Goal: Navigation & Orientation: Find specific page/section

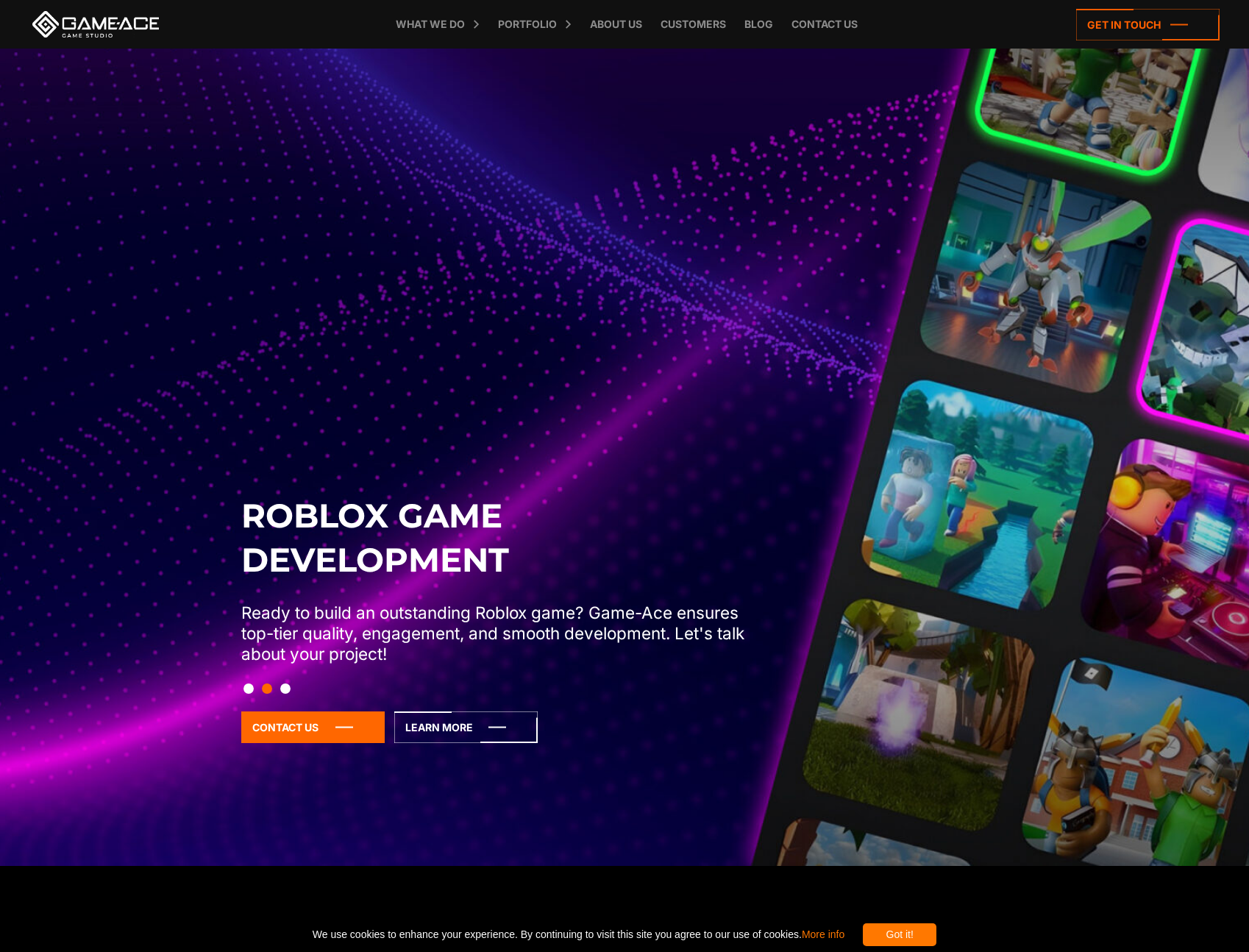
scroll to position [139, 0]
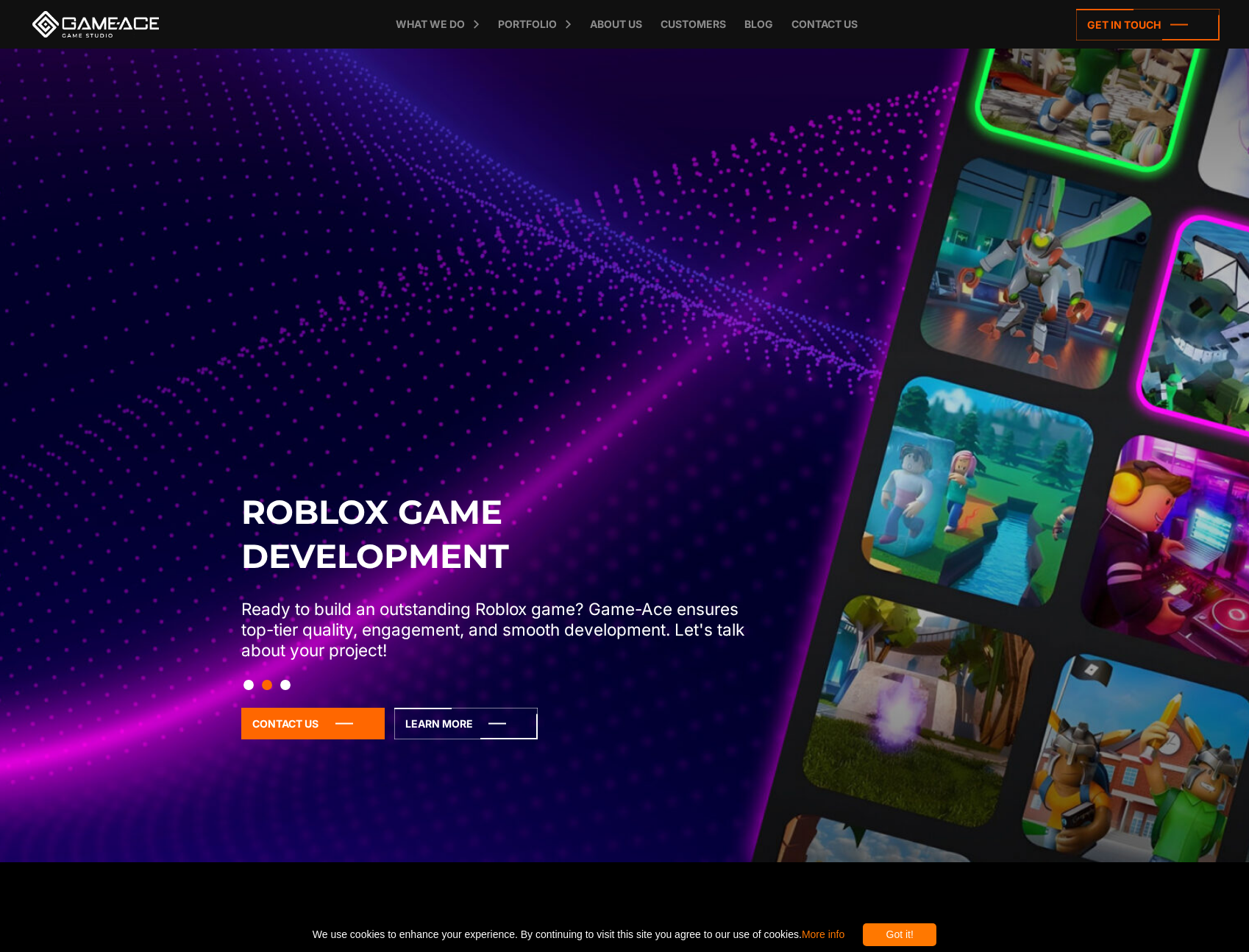
click at [281, 679] on button "Slide 3" at bounding box center [285, 685] width 11 height 25
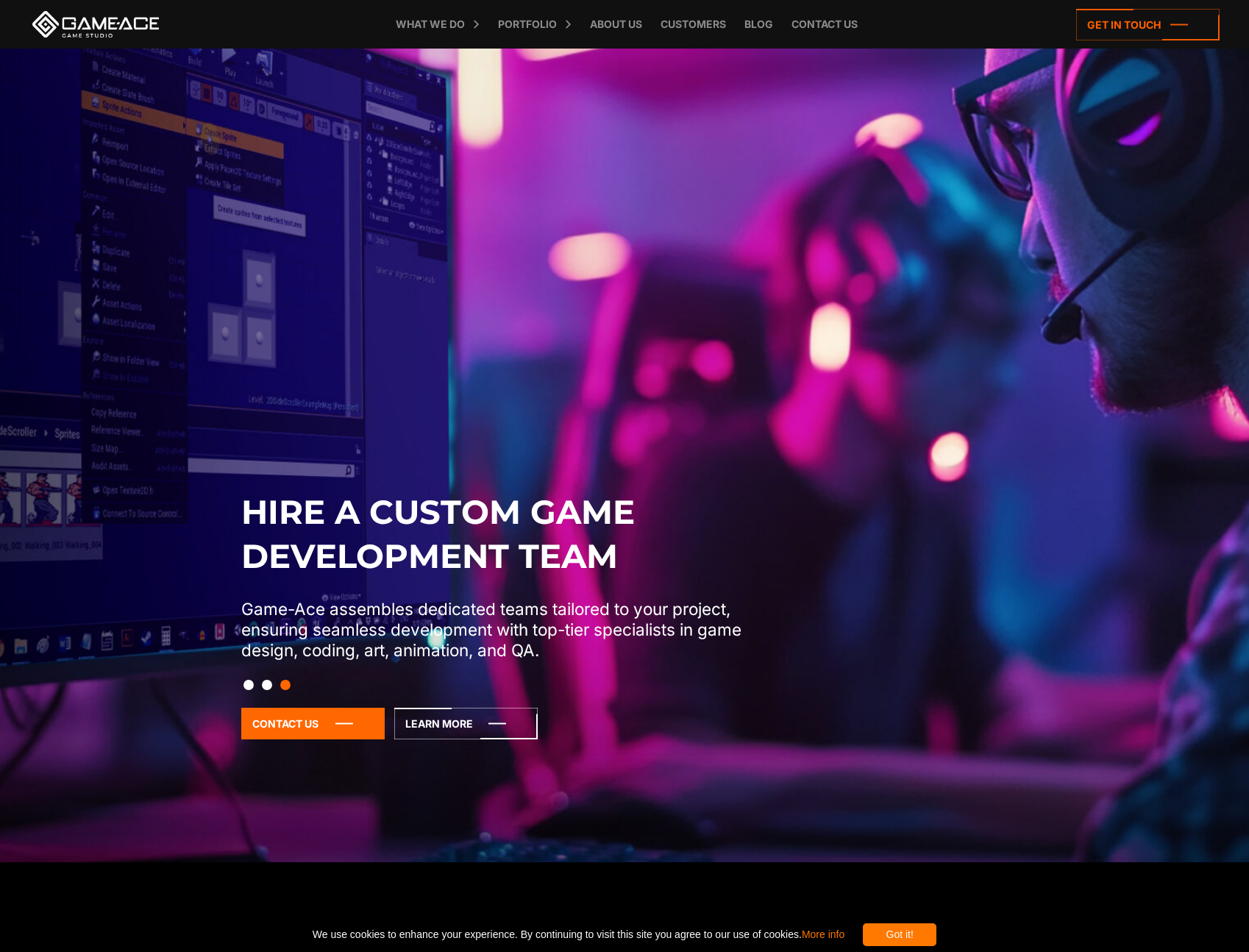
click at [254, 682] on div at bounding box center [624, 685] width 783 height 25
click at [244, 686] on button "Slide 1" at bounding box center [248, 685] width 11 height 25
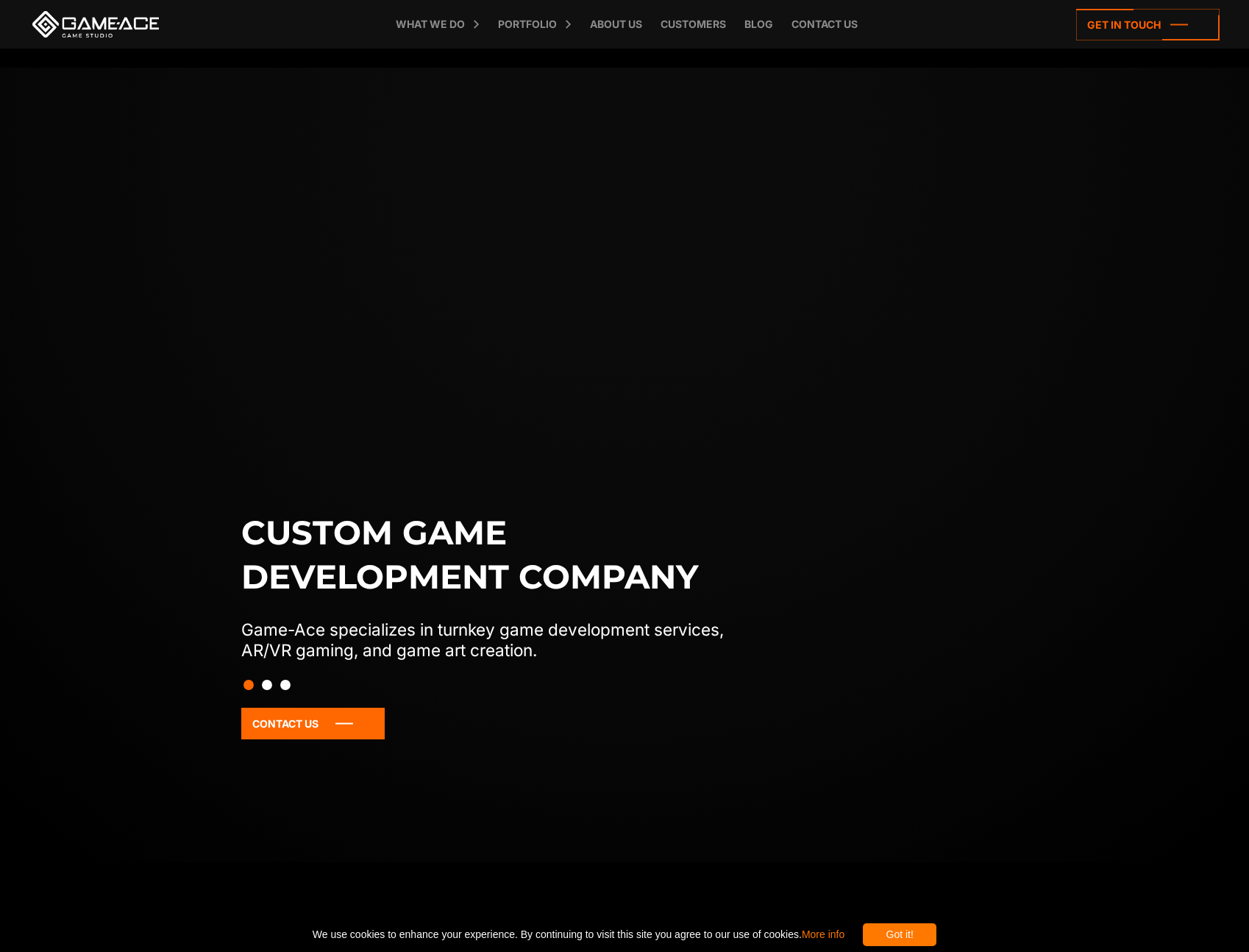
scroll to position [0, 0]
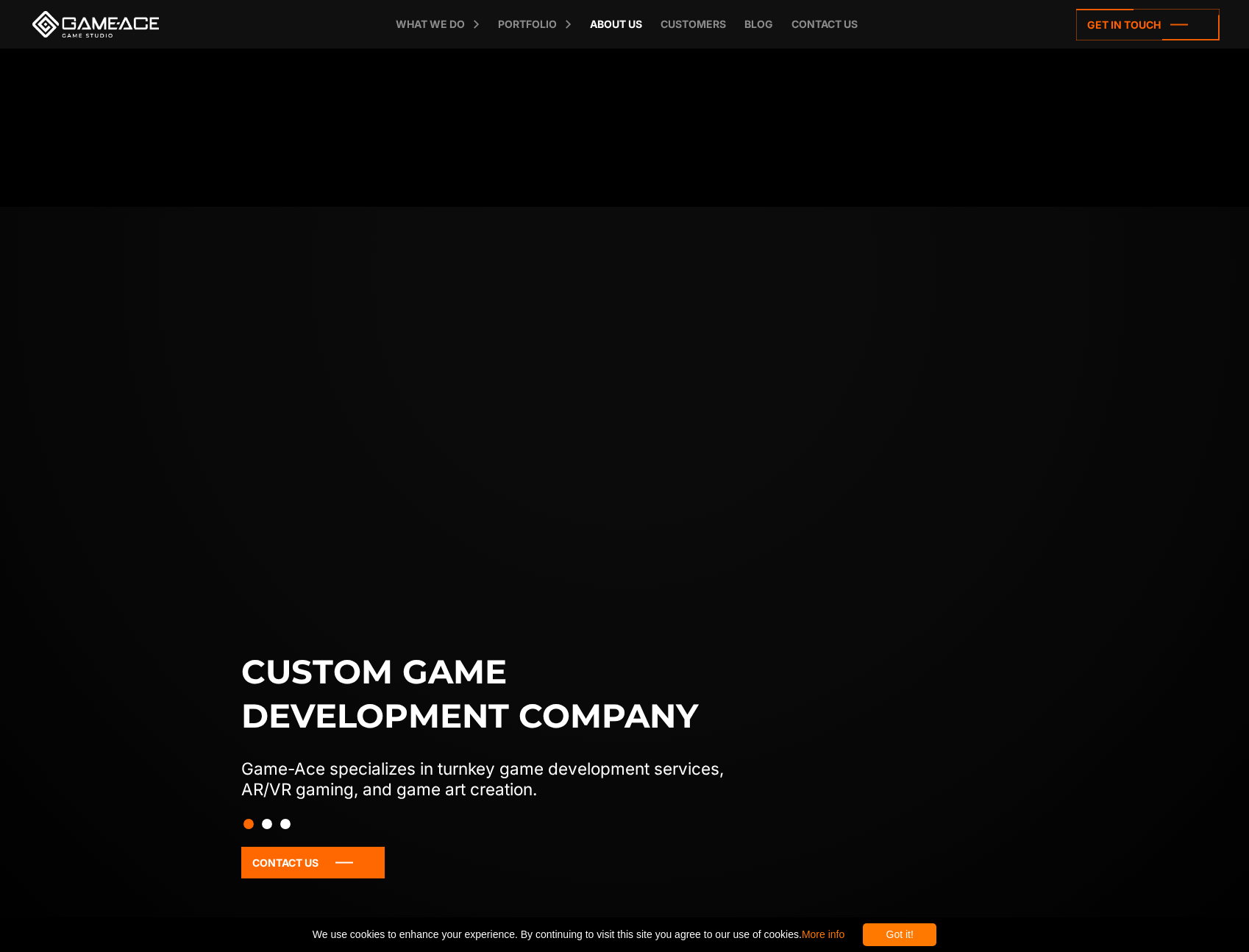
click at [608, 17] on link "About Us" at bounding box center [616, 24] width 67 height 48
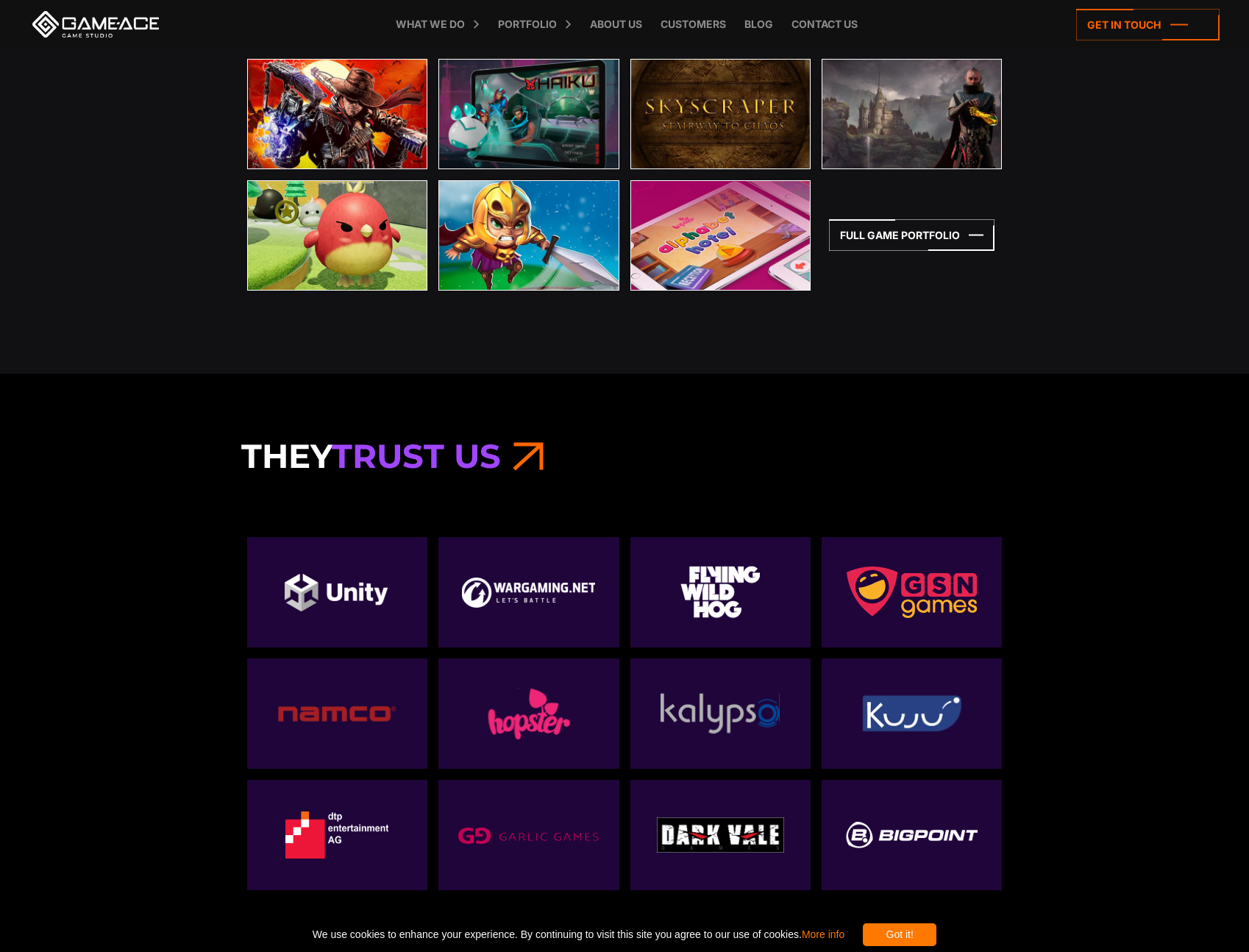
scroll to position [3513, 0]
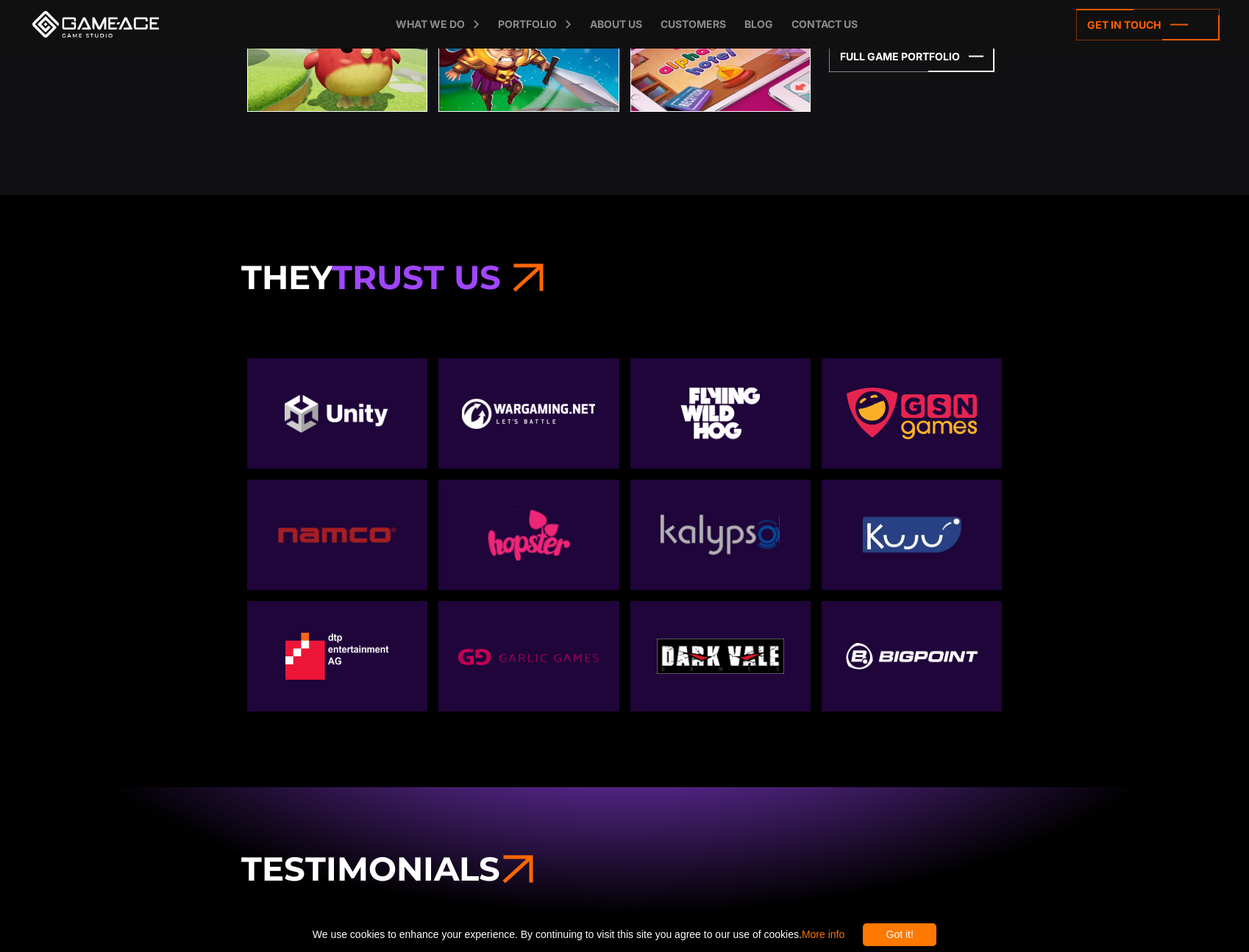
click at [1189, 525] on div "They Trust Us" at bounding box center [624, 490] width 1249 height 591
